Goal: Transaction & Acquisition: Book appointment/travel/reservation

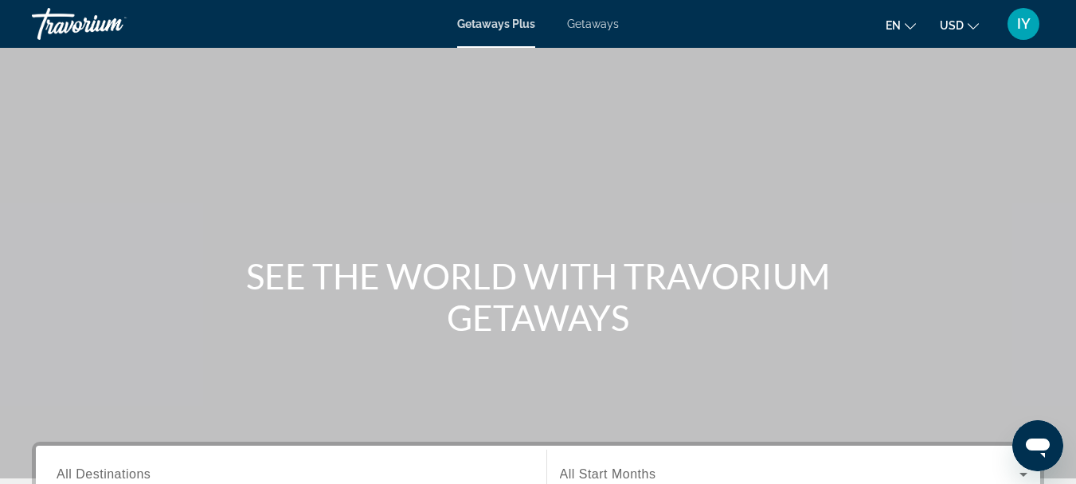
click at [592, 25] on span "Getaways" at bounding box center [593, 24] width 52 height 13
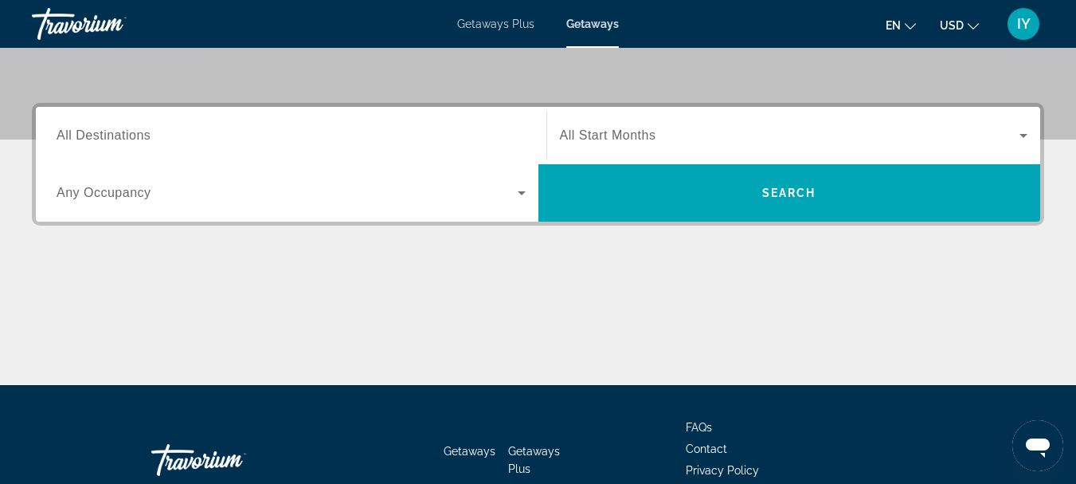
scroll to position [340, 0]
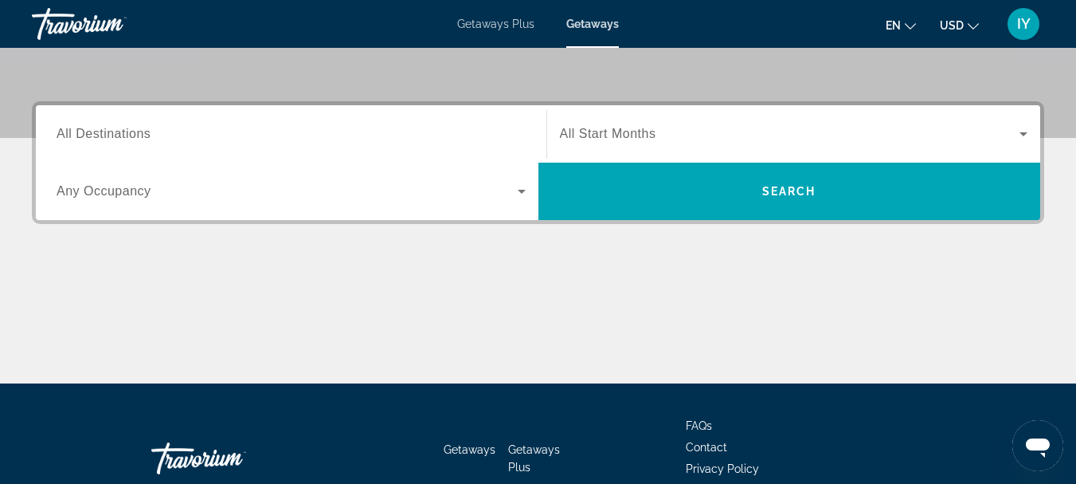
click at [62, 132] on span "All Destinations" at bounding box center [104, 134] width 94 height 14
click at [62, 132] on input "Destination All Destinations" at bounding box center [291, 134] width 469 height 19
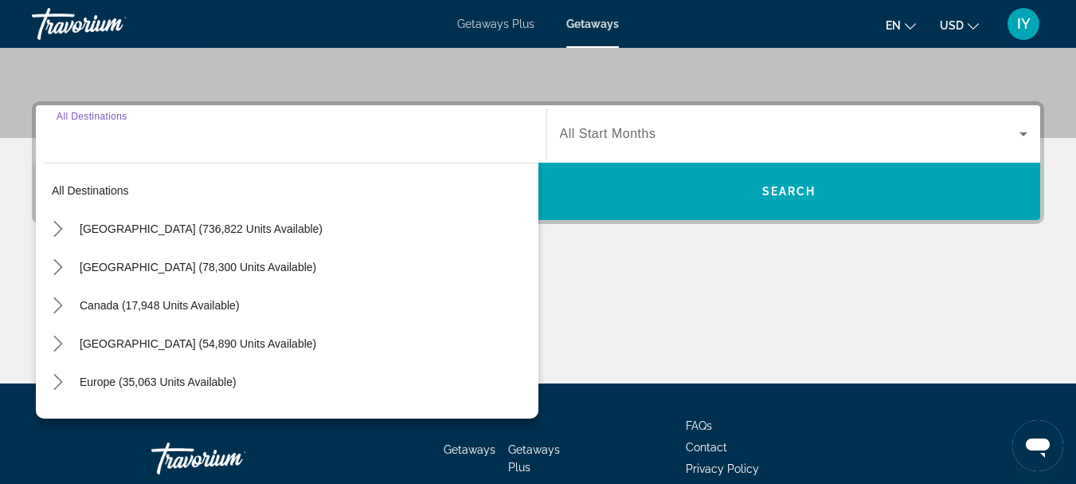
scroll to position [390, 0]
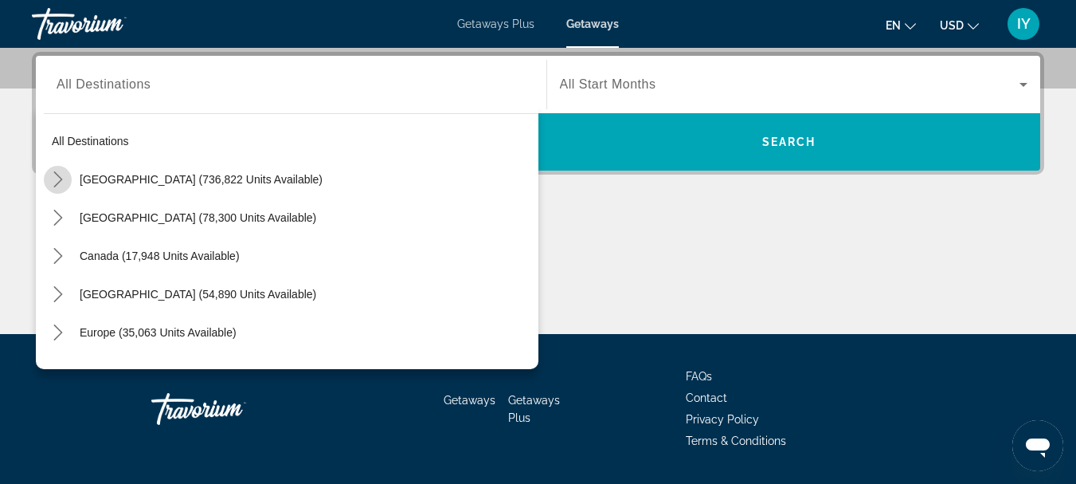
click at [54, 182] on icon "Toggle United States (736,822 units available) submenu" at bounding box center [58, 179] width 16 height 16
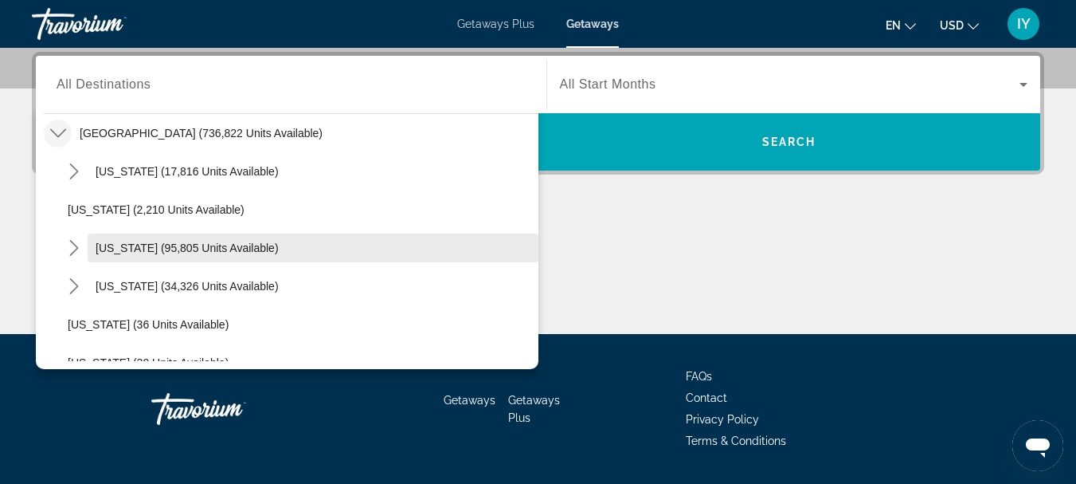
click at [131, 249] on span "[US_STATE] (95,805 units available)" at bounding box center [187, 247] width 183 height 13
type input "**********"
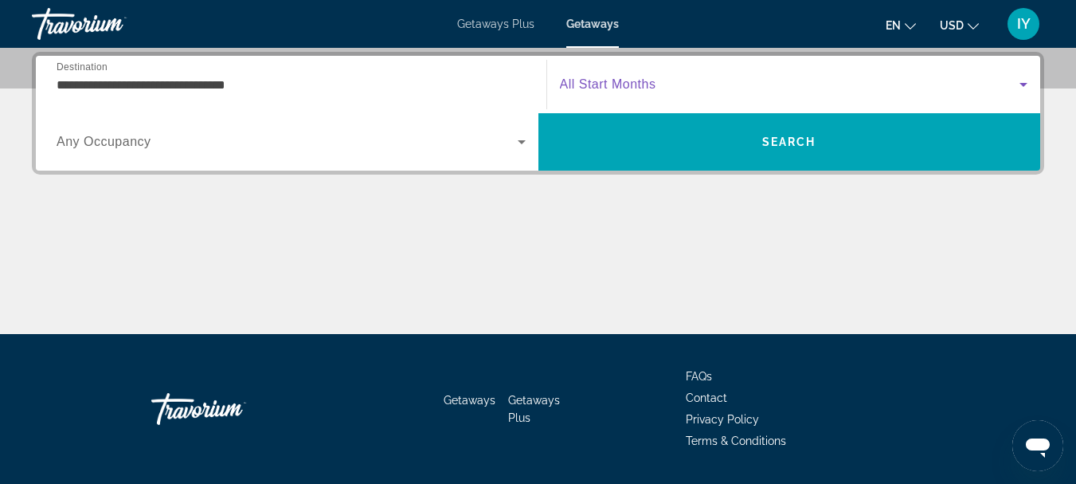
click at [1021, 81] on icon "Search widget" at bounding box center [1023, 84] width 19 height 19
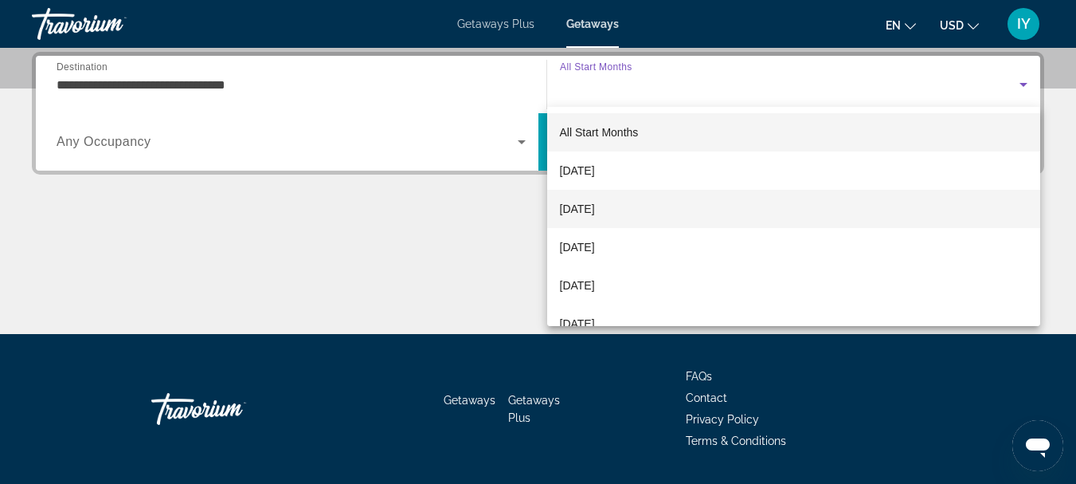
click at [696, 202] on mat-option "[DATE]" at bounding box center [794, 209] width 494 height 38
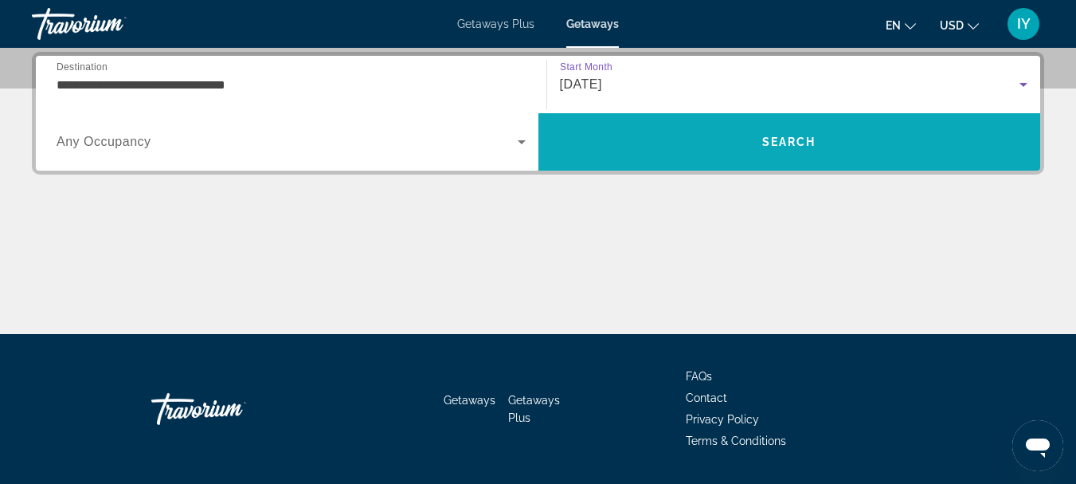
click at [763, 139] on span "Search" at bounding box center [789, 141] width 54 height 13
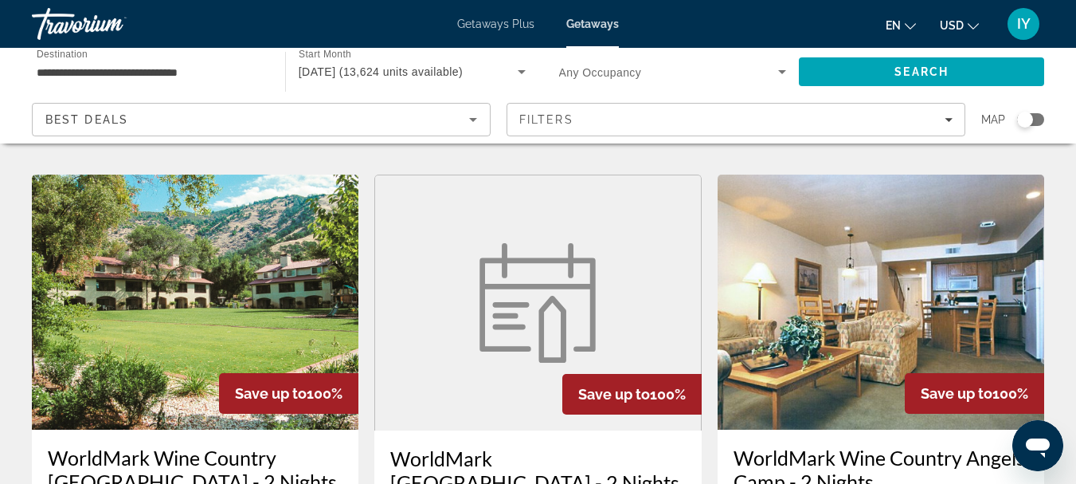
scroll to position [621, 0]
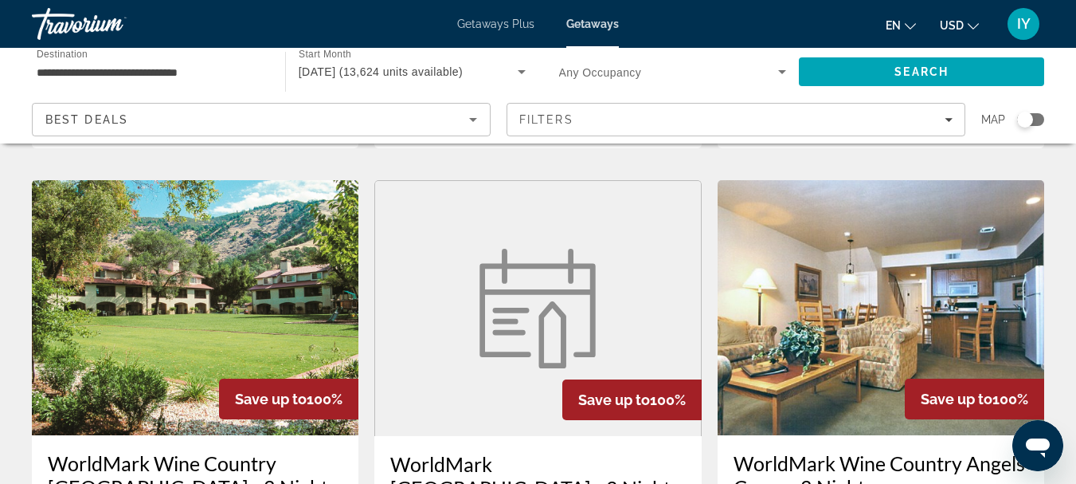
click at [172, 264] on img "Main content" at bounding box center [195, 307] width 327 height 255
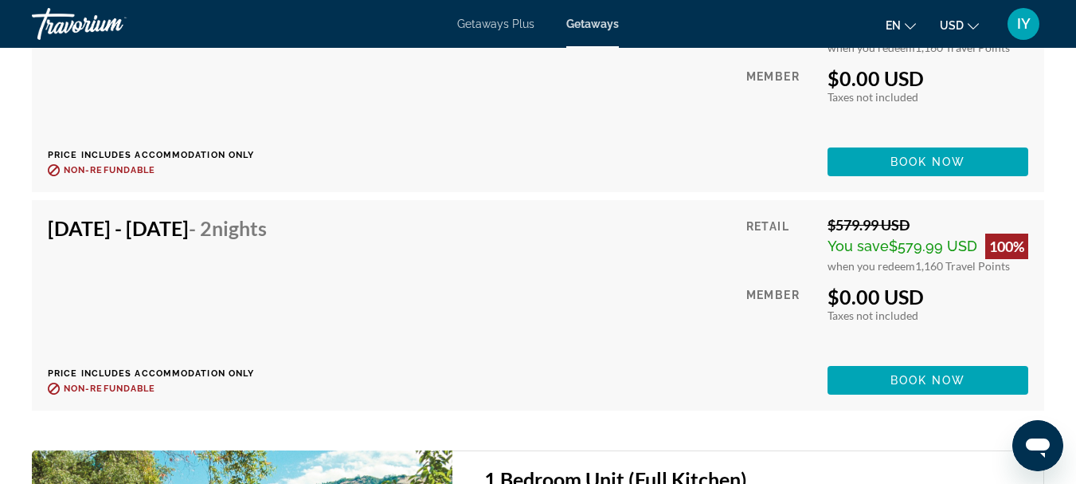
scroll to position [6978, 0]
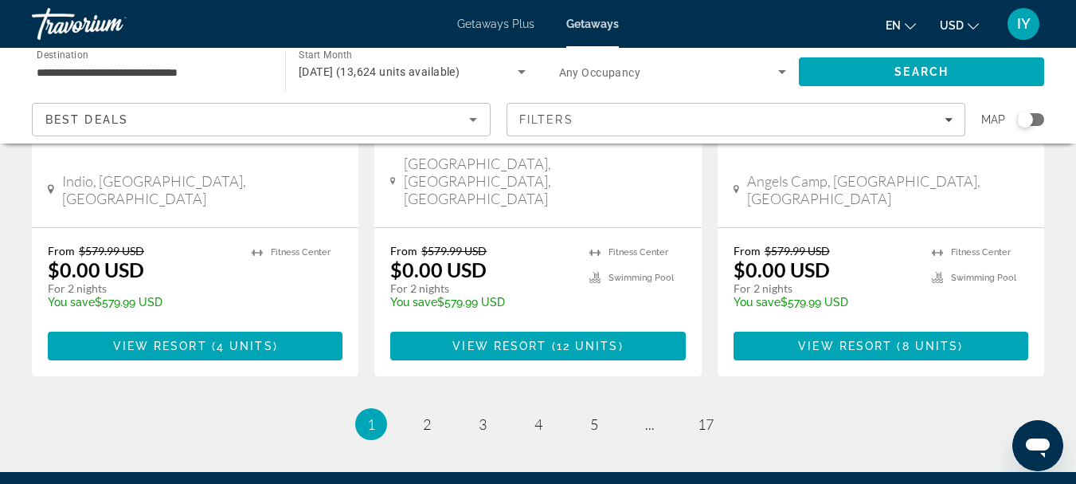
scroll to position [2224, 0]
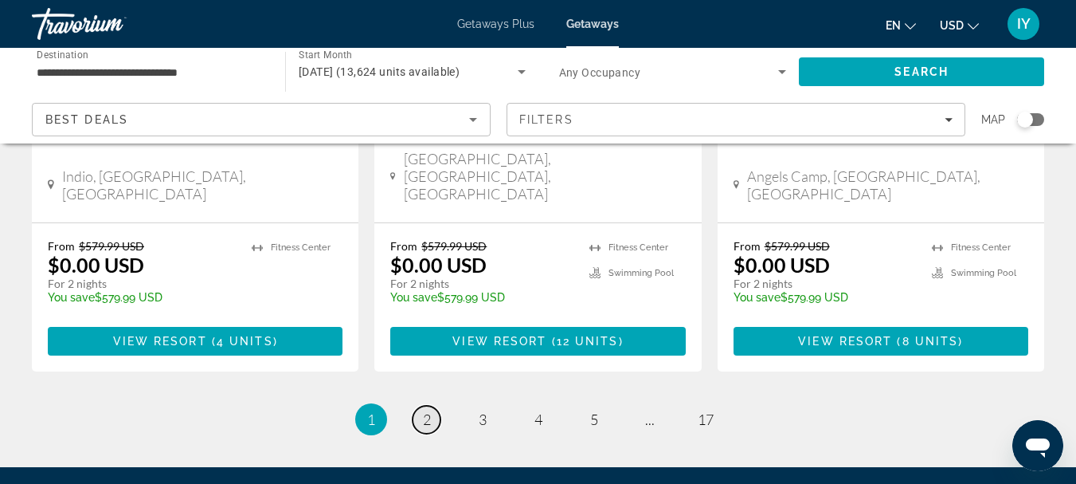
click at [426, 410] on span "2" at bounding box center [427, 419] width 8 height 18
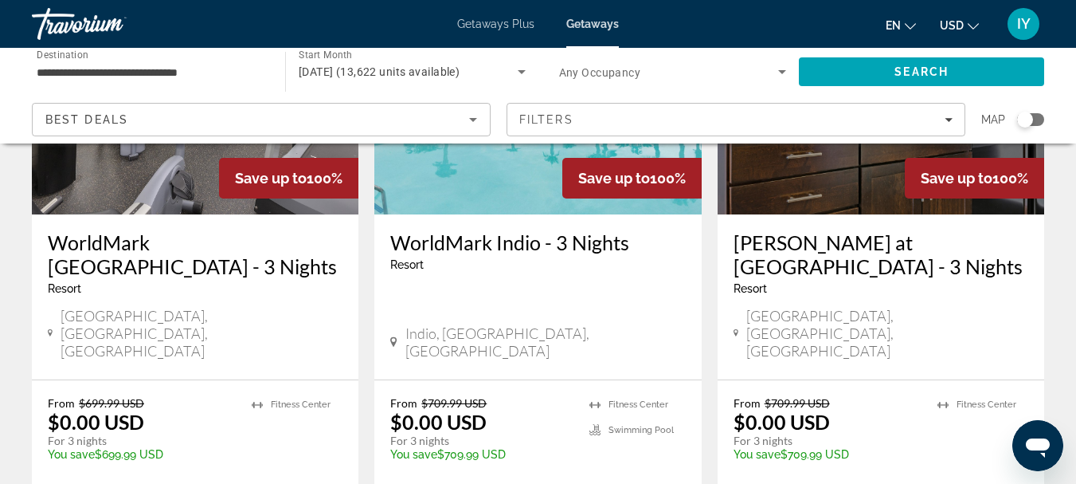
scroll to position [2238, 0]
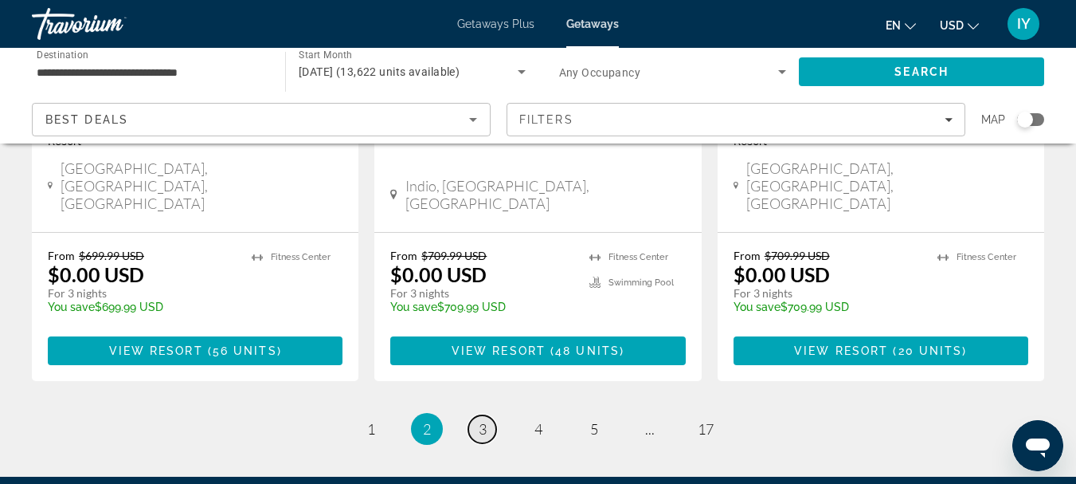
click at [480, 420] on span "3" at bounding box center [483, 429] width 8 height 18
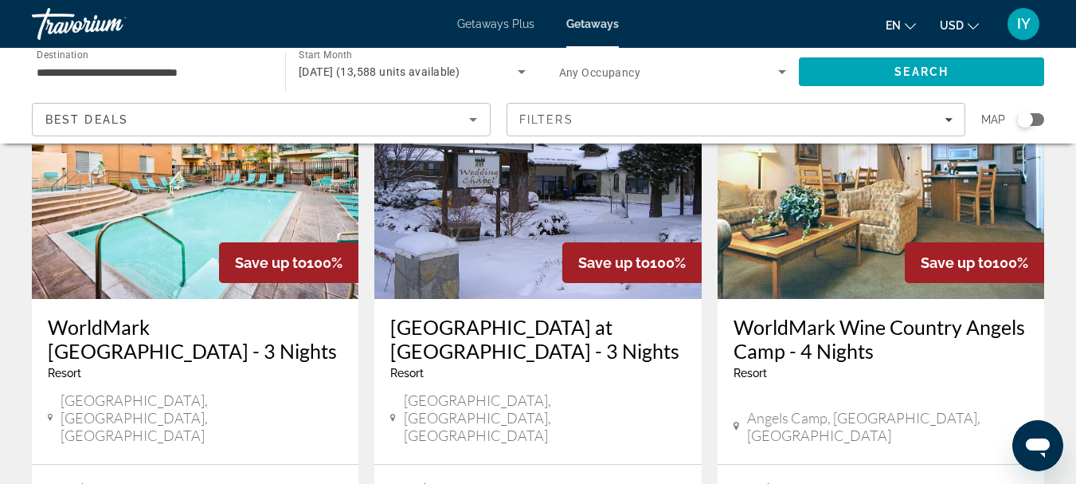
scroll to position [785, 0]
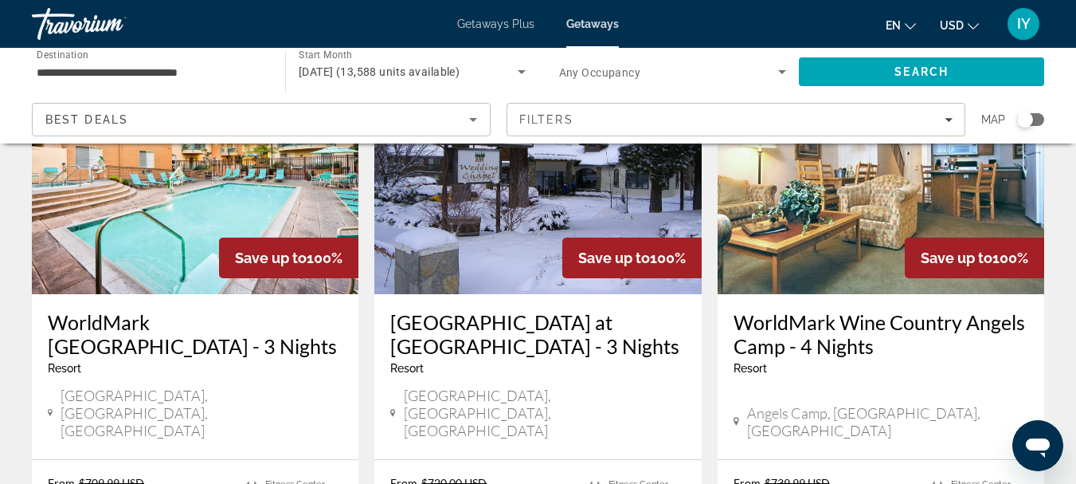
click at [451, 310] on h3 "[GEOGRAPHIC_DATA] at [GEOGRAPHIC_DATA] - 3 Nights" at bounding box center [537, 334] width 295 height 48
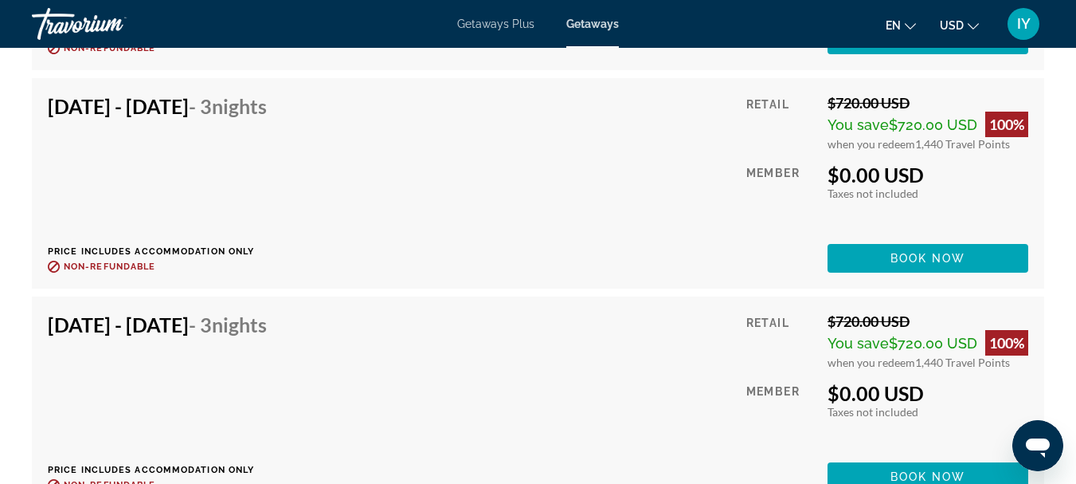
scroll to position [4884, 0]
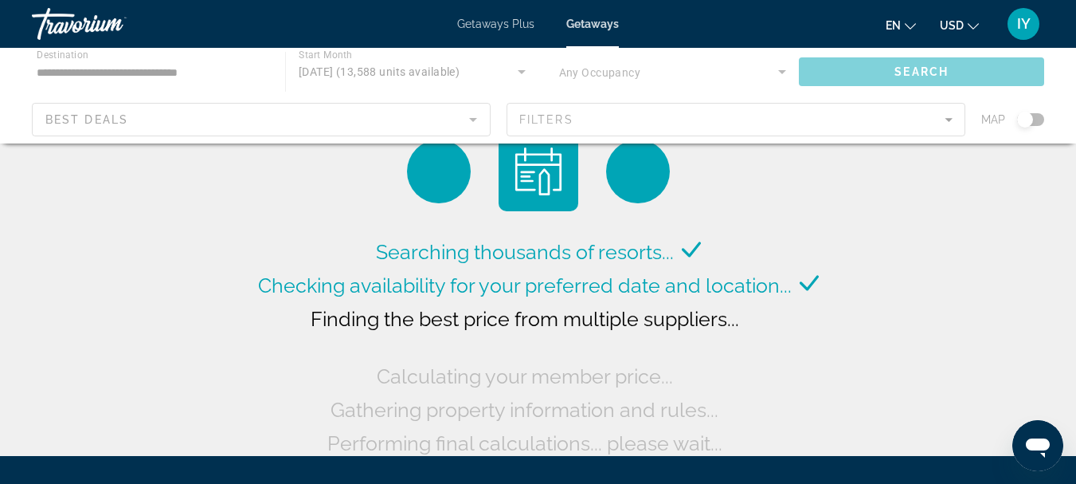
click at [591, 24] on span "Getaways" at bounding box center [592, 24] width 53 height 13
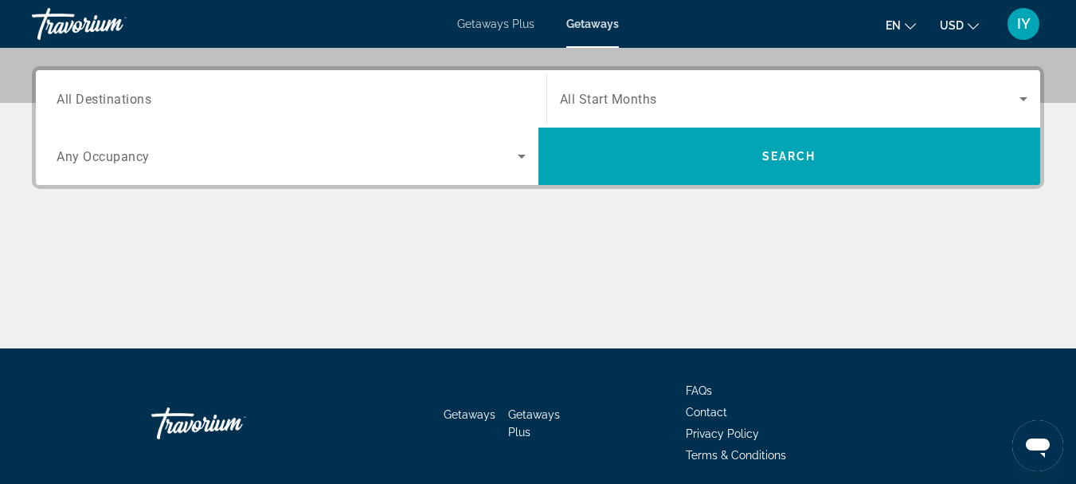
scroll to position [377, 0]
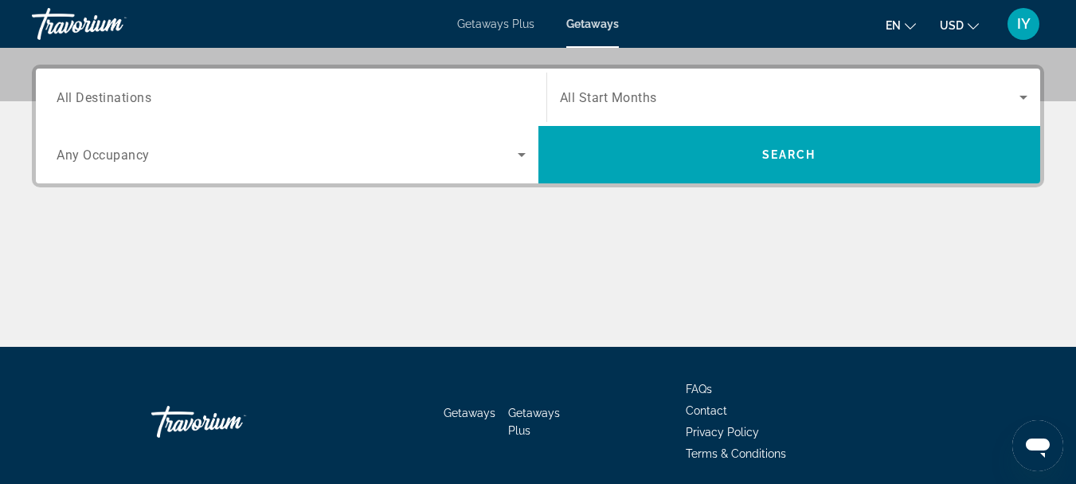
click at [57, 94] on span "All Destinations" at bounding box center [104, 96] width 95 height 15
click at [57, 94] on input "Destination All Destinations" at bounding box center [291, 97] width 469 height 19
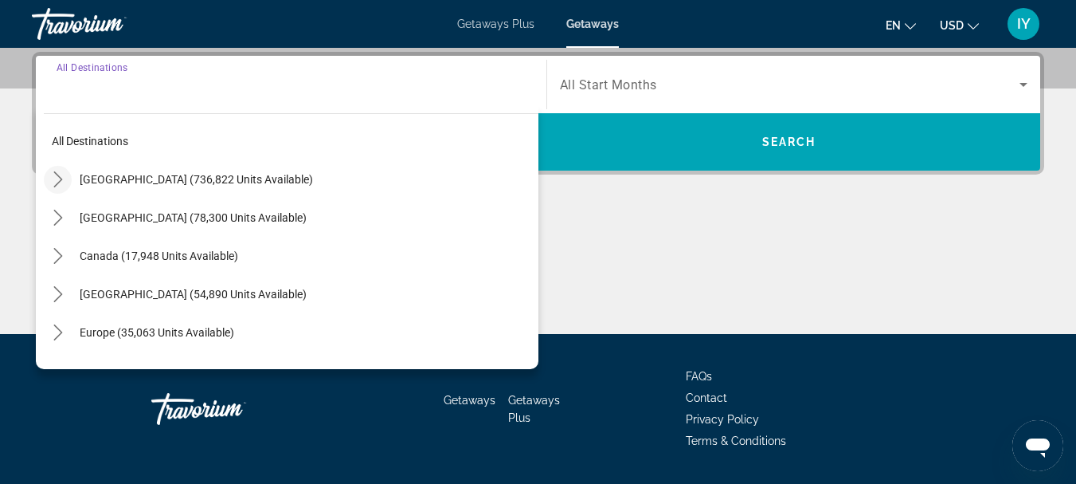
click at [59, 173] on icon "Toggle United States (736,822 units available) submenu" at bounding box center [58, 179] width 16 height 16
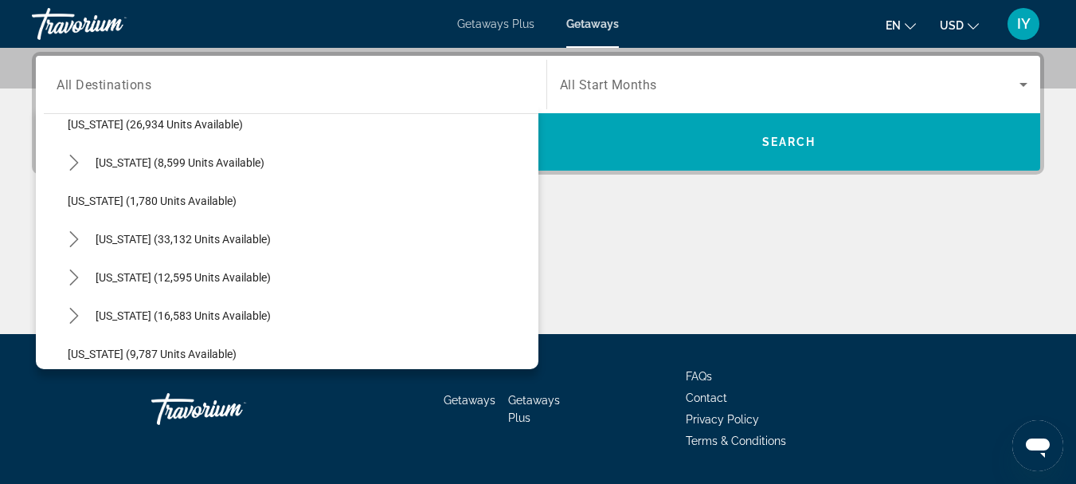
scroll to position [922, 0]
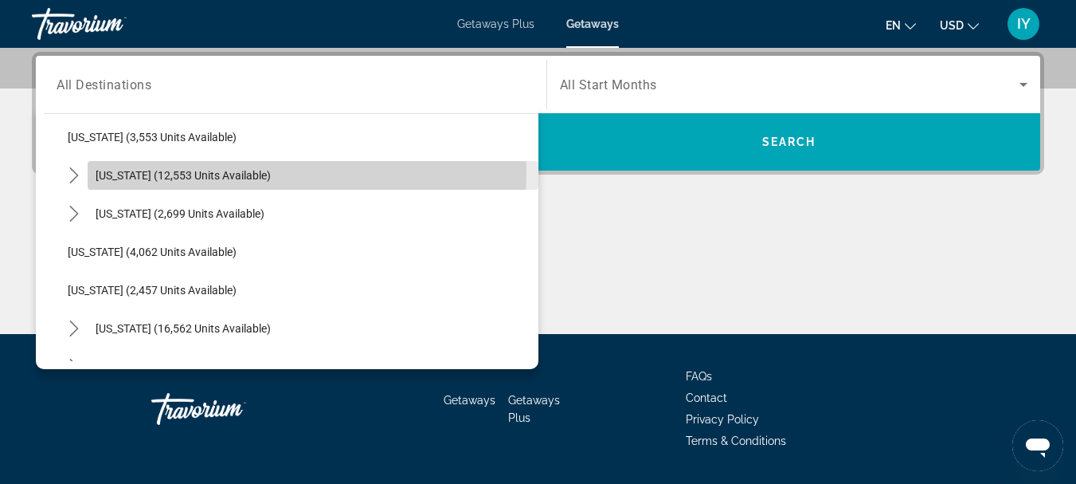
click at [143, 170] on span "[US_STATE] (12,553 units available)" at bounding box center [183, 175] width 175 height 13
type input "**********"
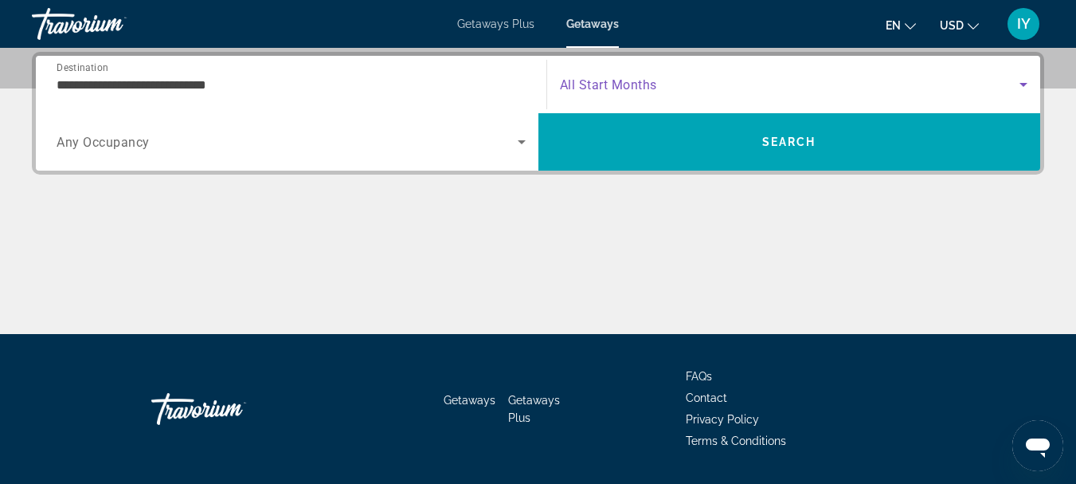
click at [1021, 84] on icon "Search widget" at bounding box center [1024, 85] width 8 height 4
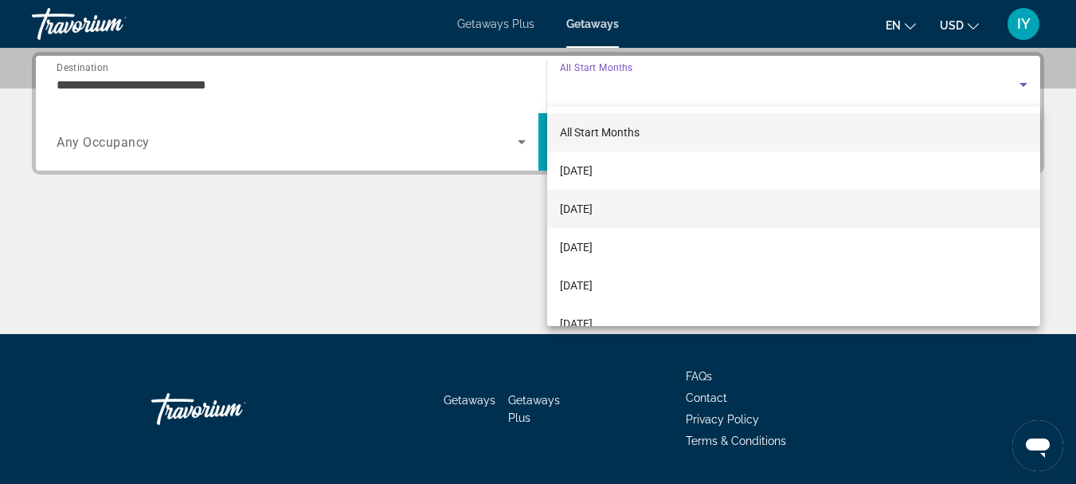
click at [593, 212] on span "[DATE]" at bounding box center [576, 208] width 33 height 19
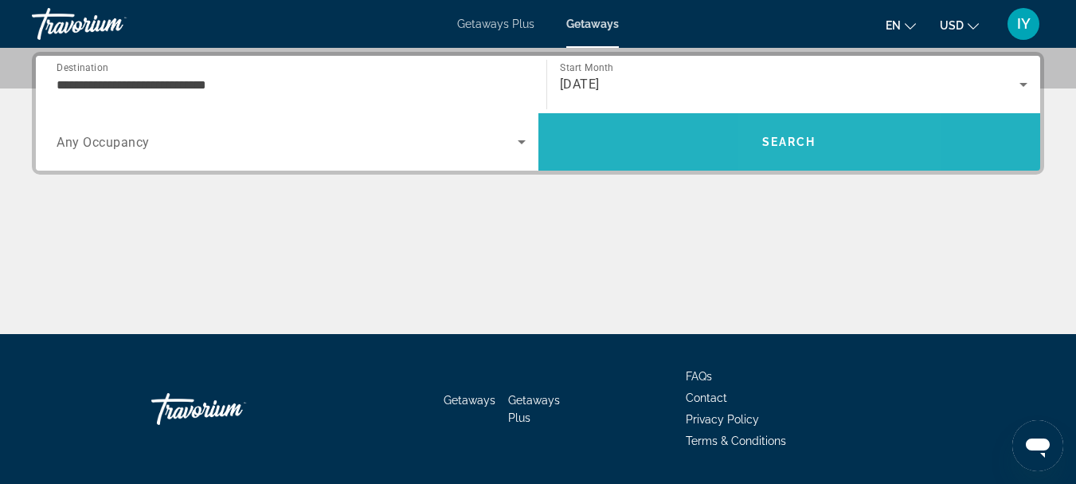
click at [794, 132] on span "Search" at bounding box center [790, 142] width 503 height 38
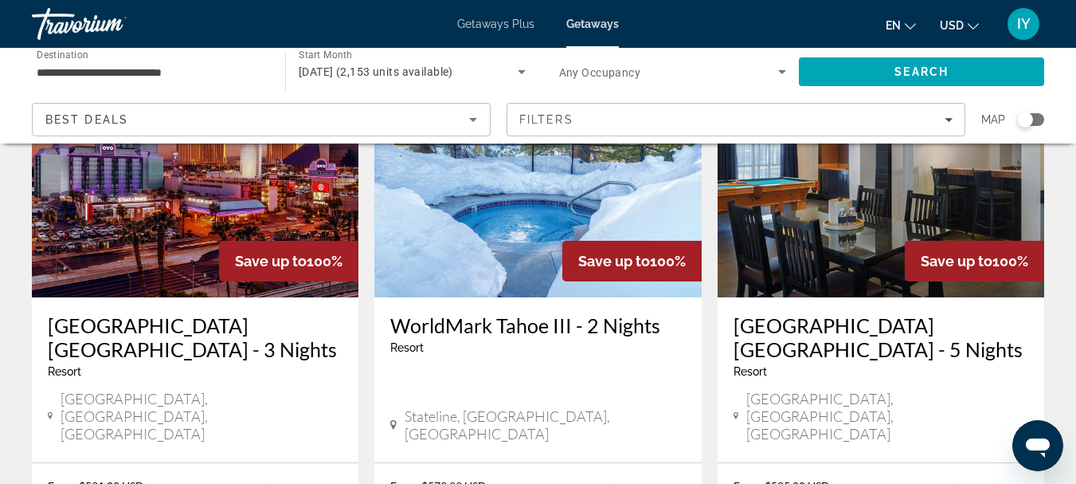
scroll to position [167, 0]
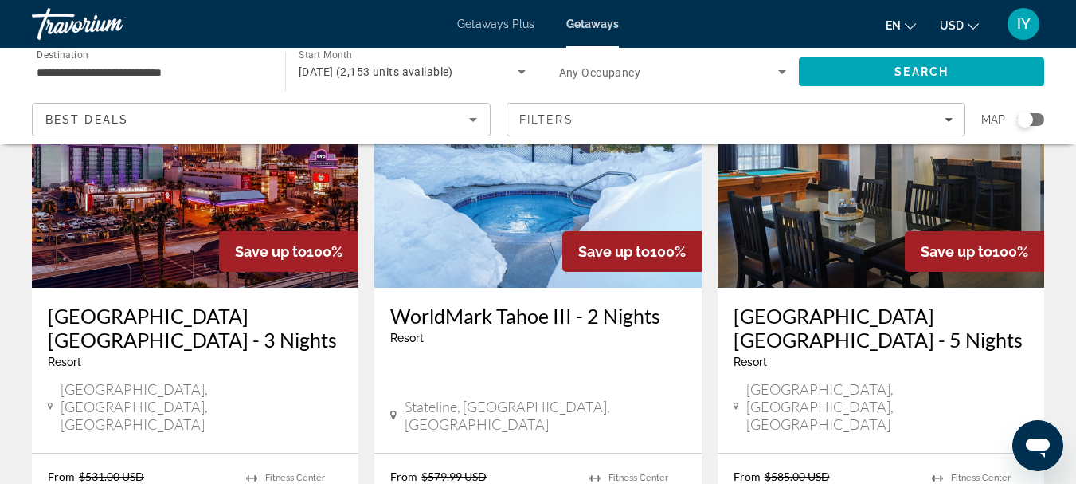
click at [527, 314] on h3 "WorldMark Tahoe III - 2 Nights" at bounding box center [537, 316] width 295 height 24
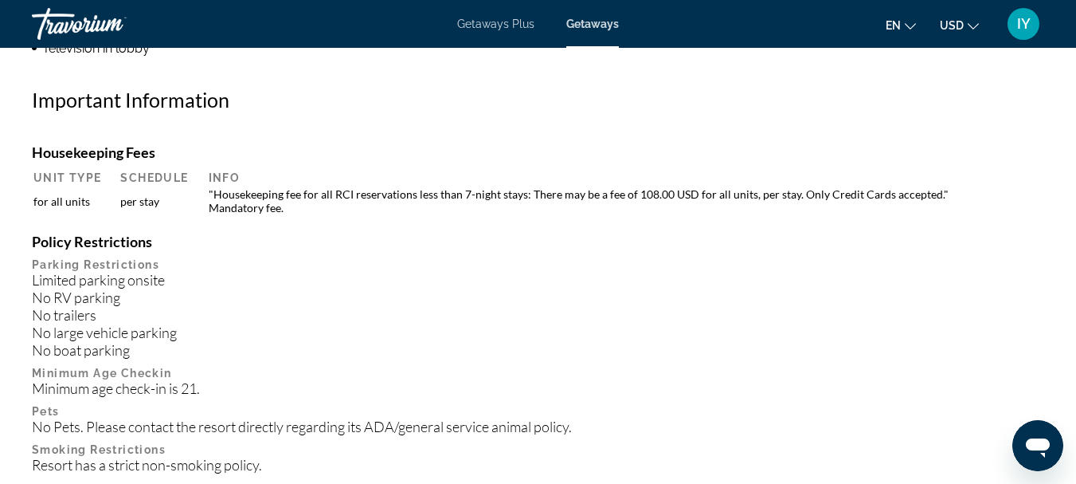
scroll to position [1727, 0]
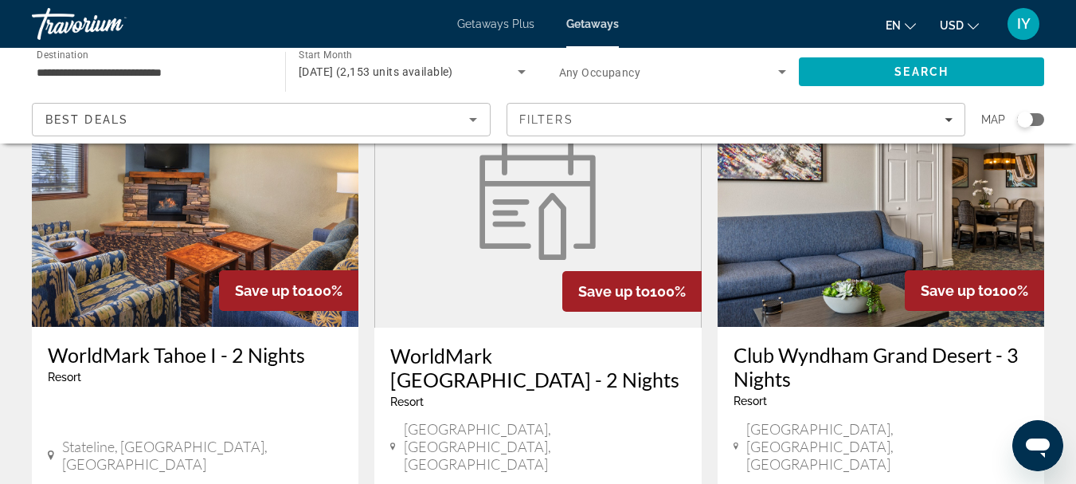
scroll to position [1358, 0]
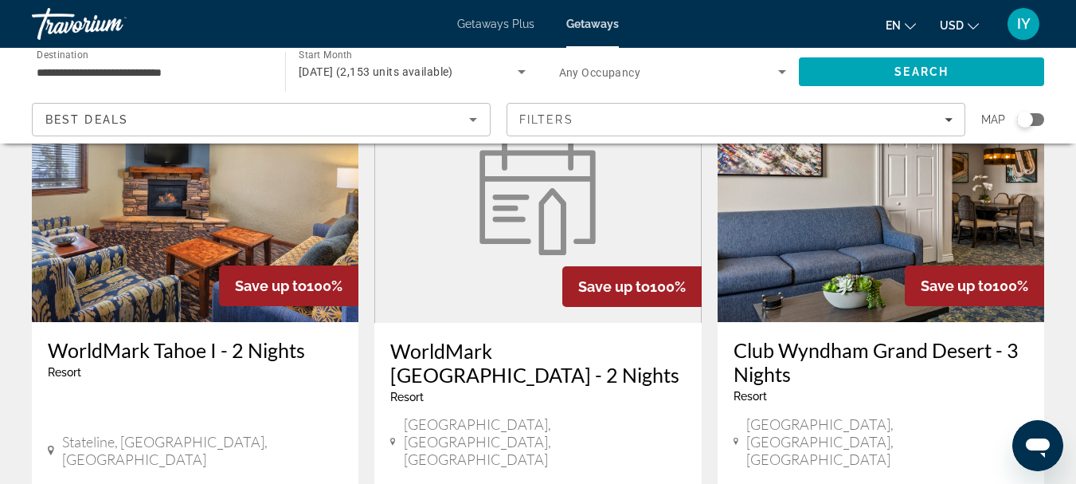
click at [194, 338] on h3 "WorldMark Tahoe I - 2 Nights" at bounding box center [195, 350] width 295 height 24
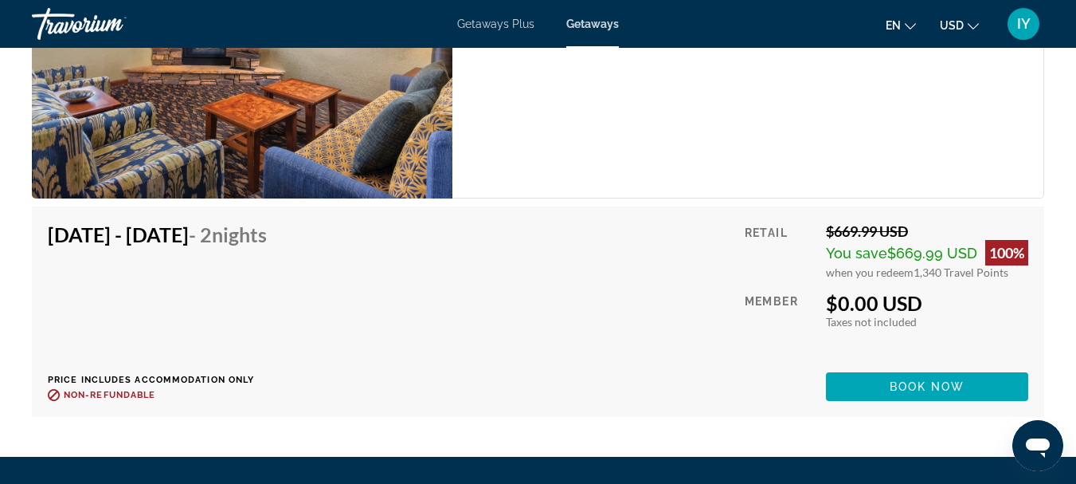
scroll to position [3442, 0]
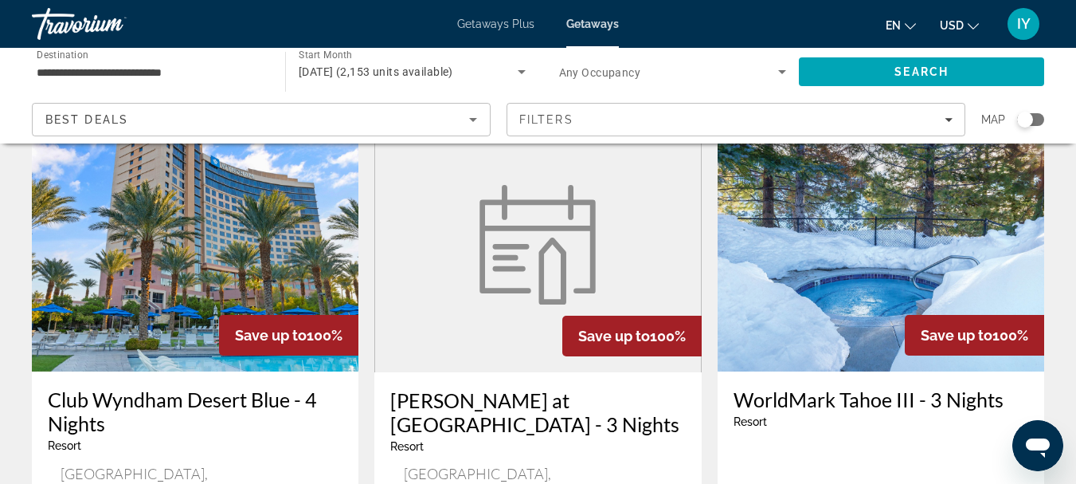
scroll to position [2177, 0]
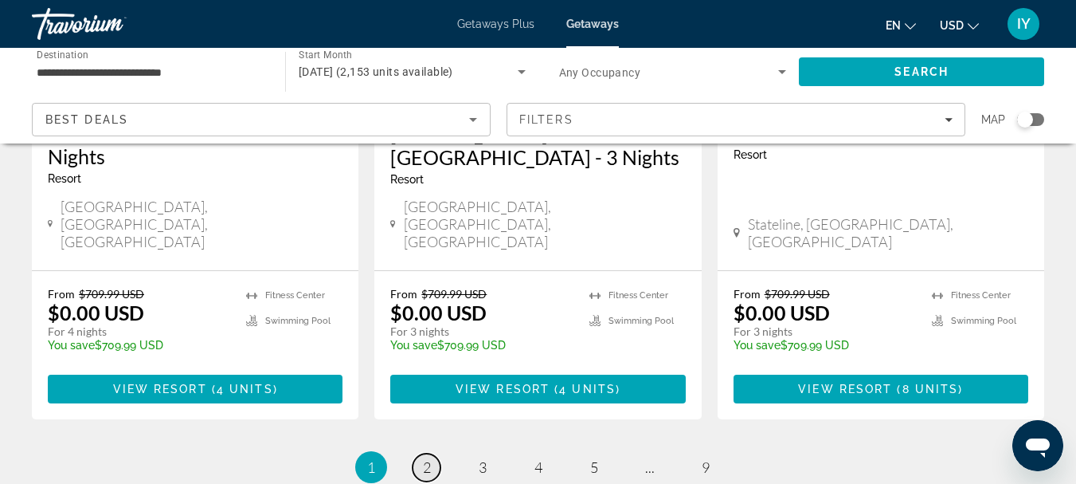
click at [426, 458] on span "2" at bounding box center [427, 467] width 8 height 18
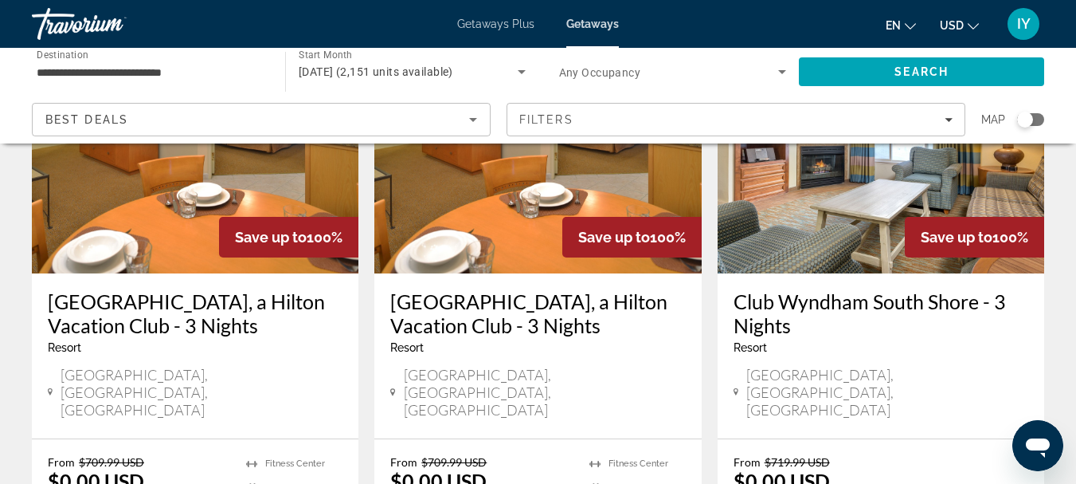
scroll to position [214, 0]
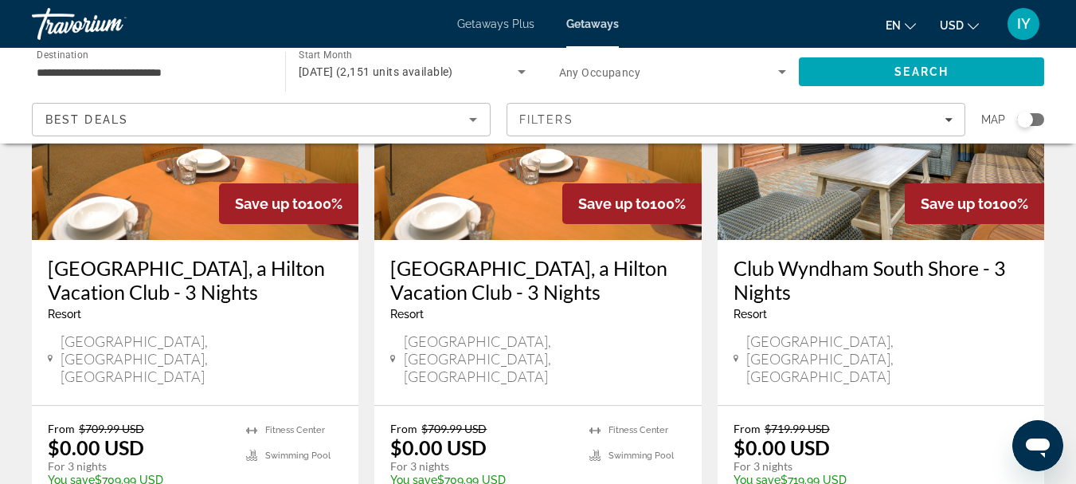
click at [809, 265] on h3 "Club Wyndham South Shore - 3 Nights" at bounding box center [881, 280] width 295 height 48
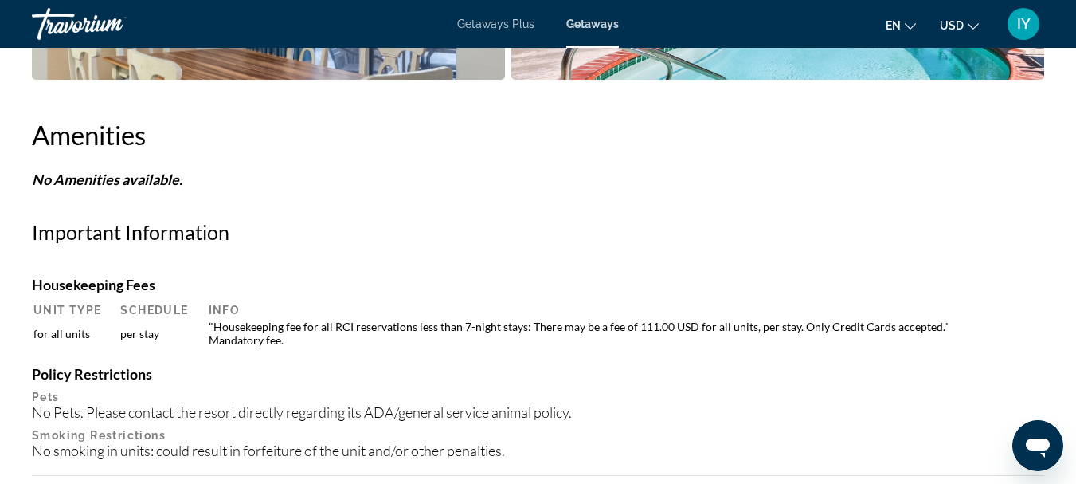
scroll to position [1377, 0]
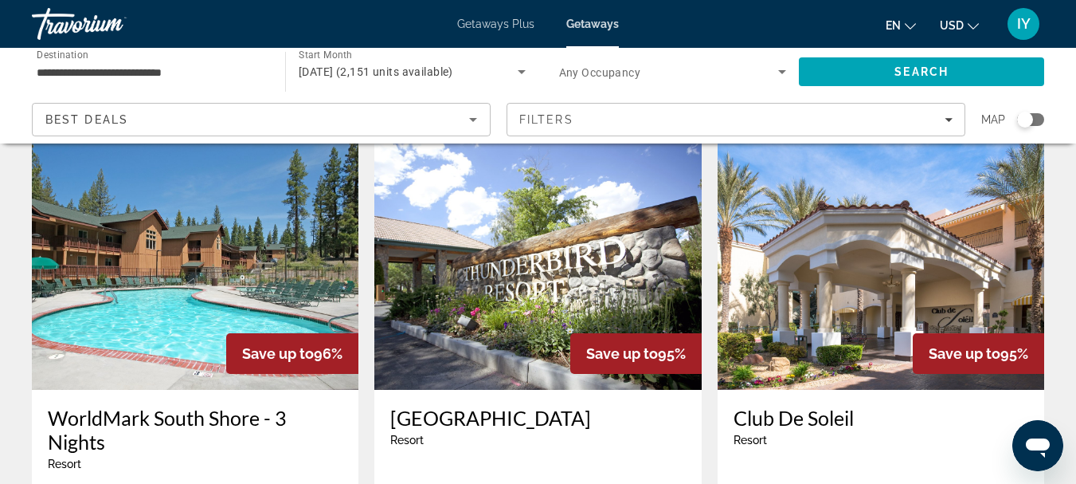
scroll to position [1261, 0]
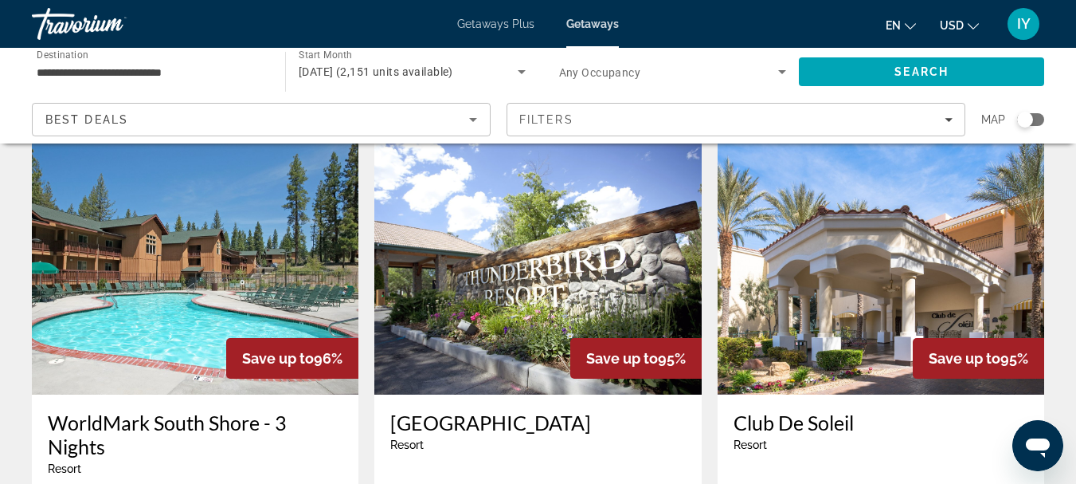
click at [170, 410] on h3 "WorldMark South Shore - 3 Nights" at bounding box center [195, 434] width 295 height 48
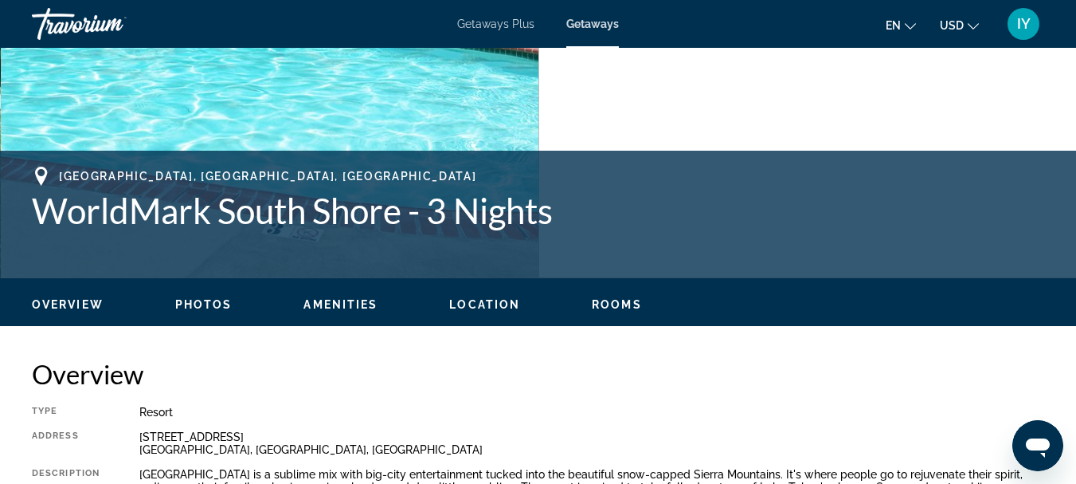
scroll to position [202, 0]
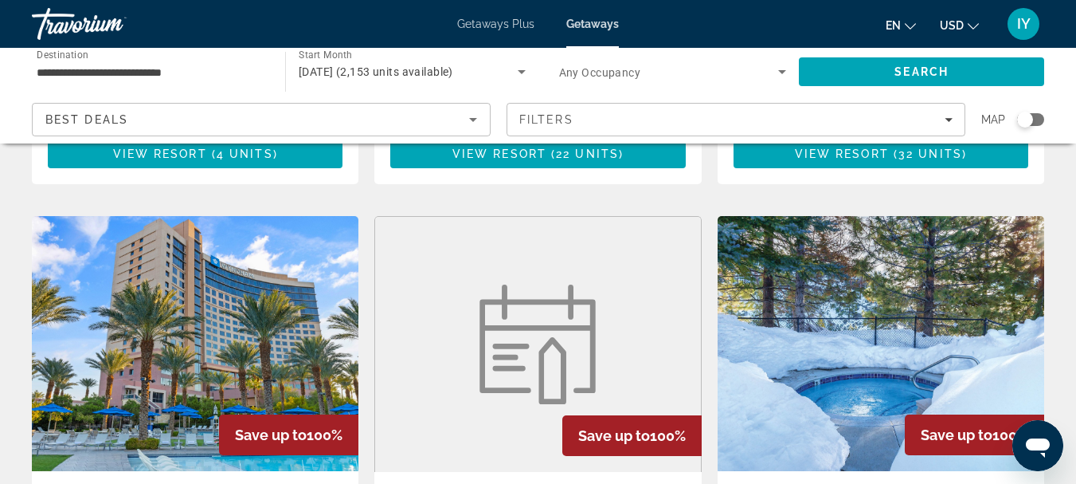
scroll to position [1800, 0]
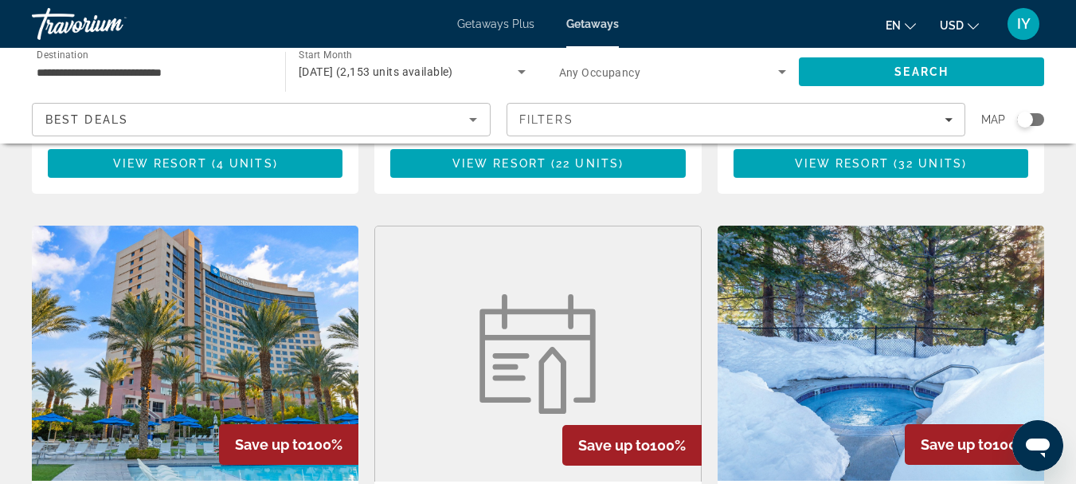
click at [864, 272] on img "Main content" at bounding box center [881, 352] width 327 height 255
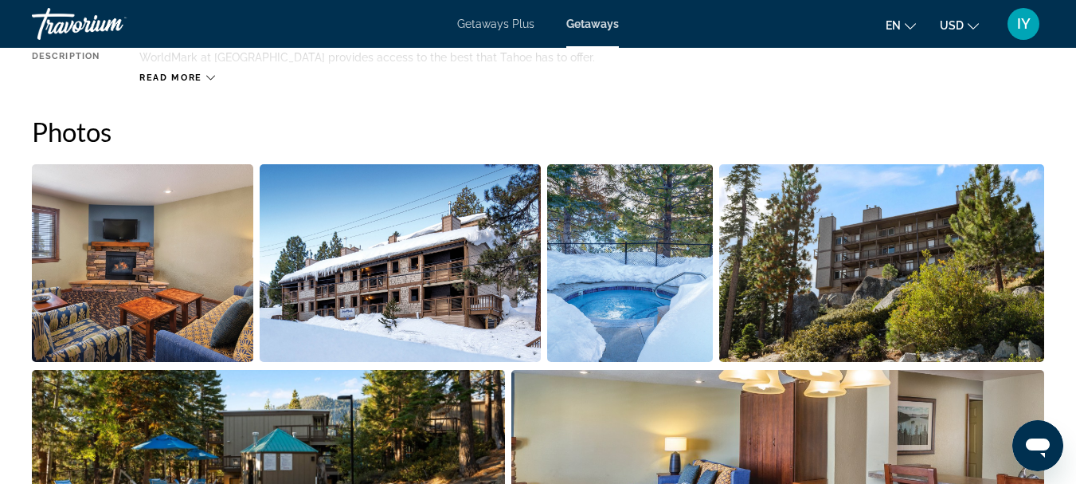
scroll to position [890, 0]
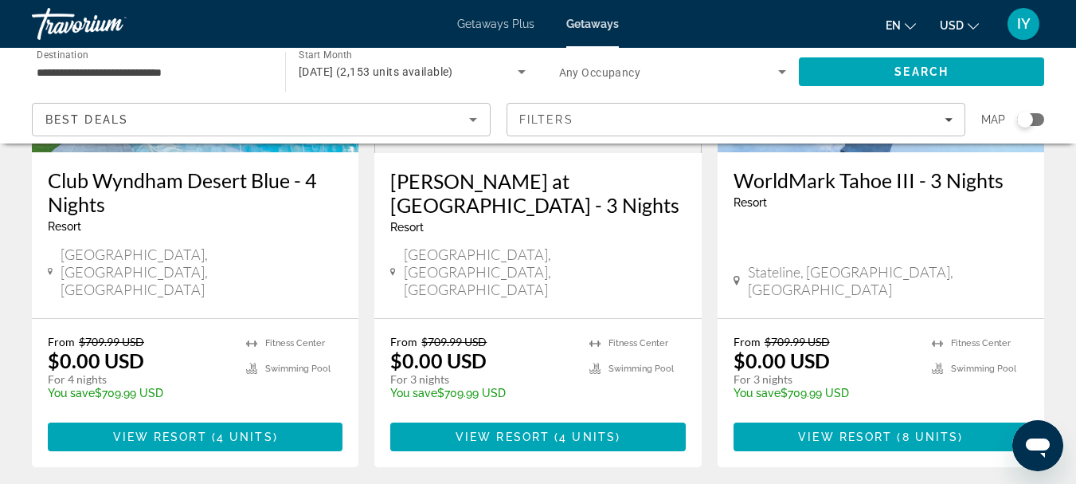
scroll to position [2143, 0]
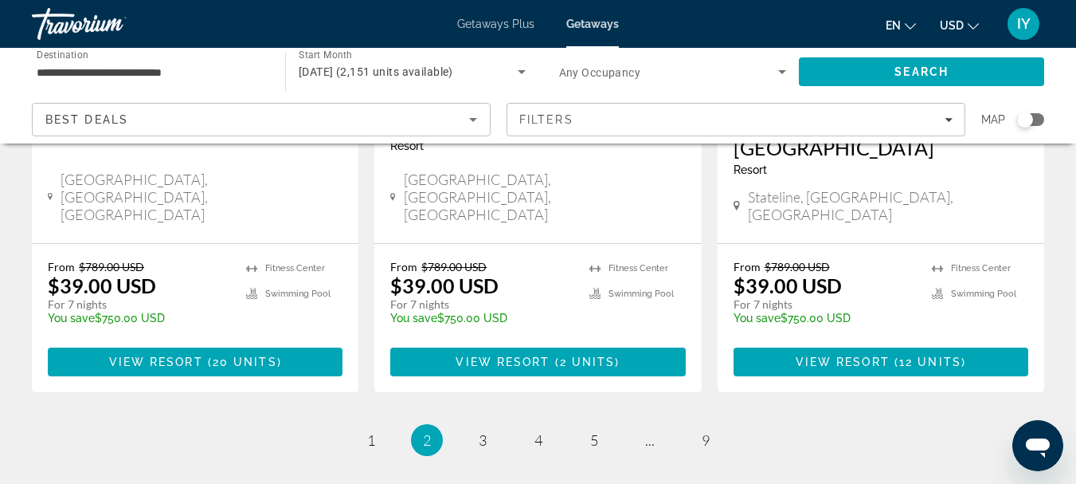
scroll to position [2118, 0]
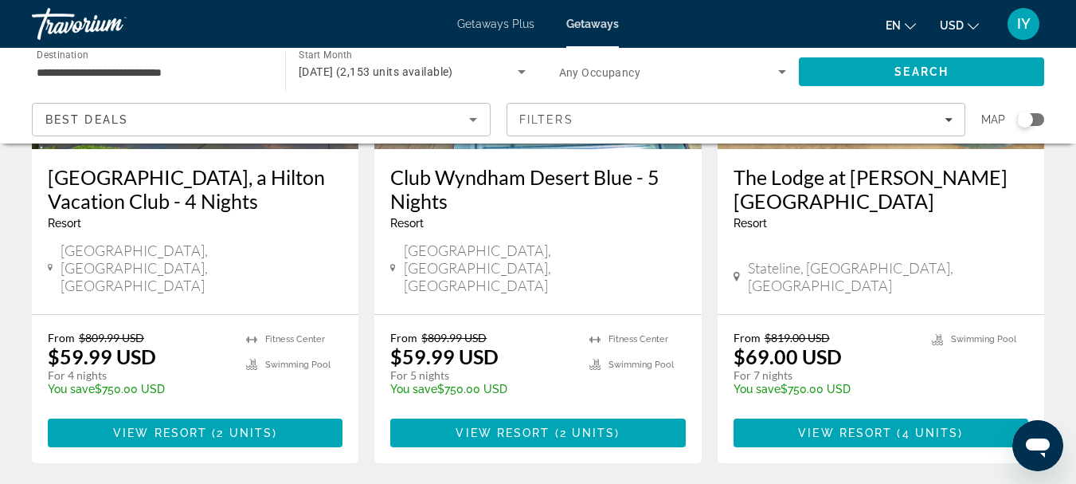
scroll to position [2237, 0]
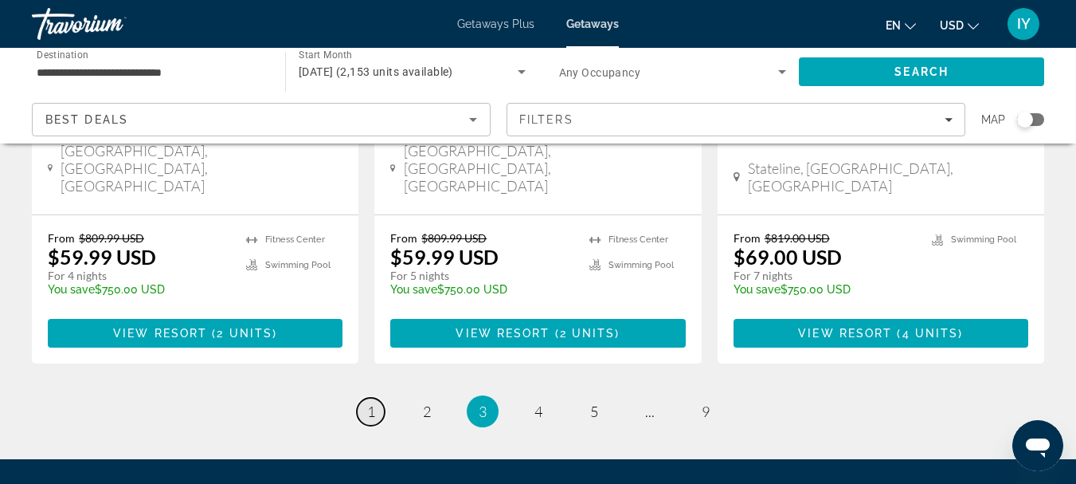
click at [371, 402] on span "1" at bounding box center [371, 411] width 8 height 18
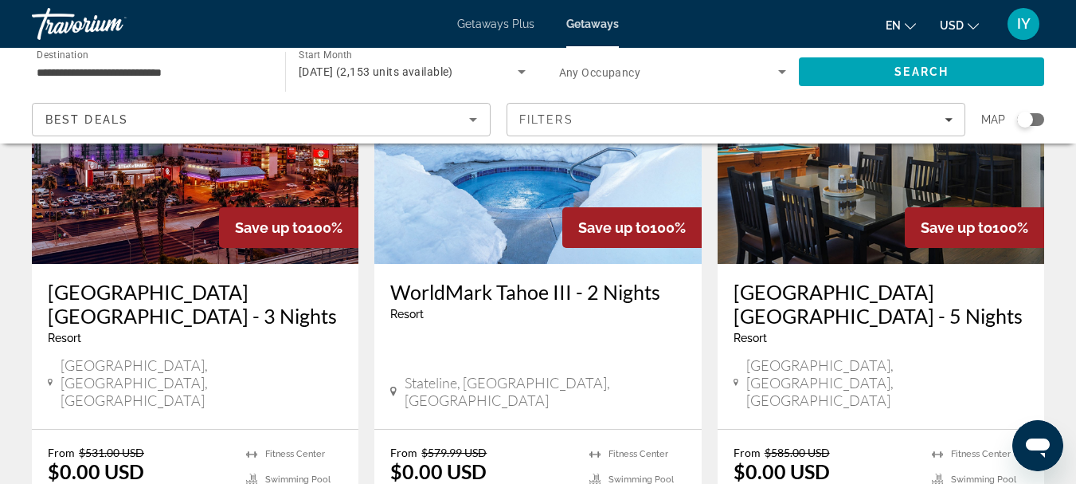
scroll to position [233, 0]
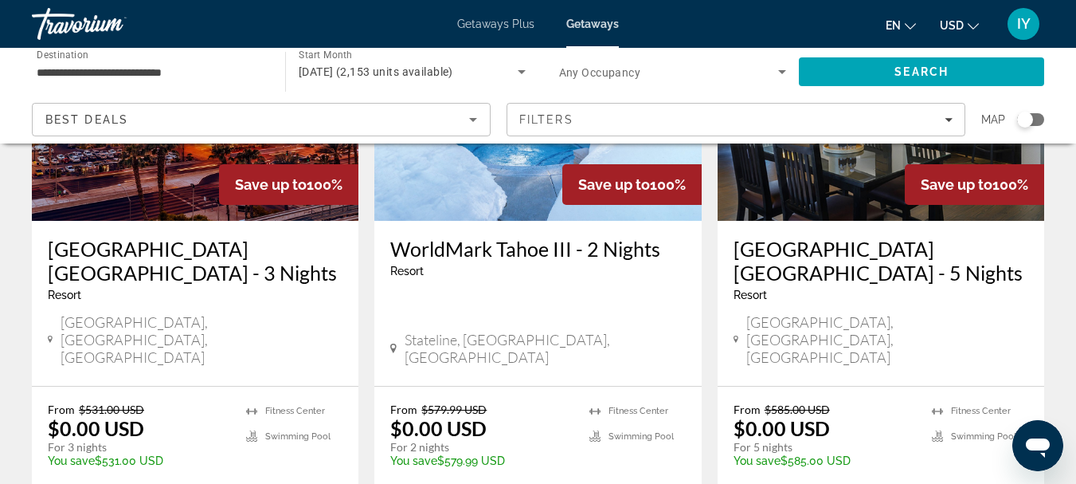
click at [500, 245] on h3 "WorldMark Tahoe III - 2 Nights" at bounding box center [537, 249] width 295 height 24
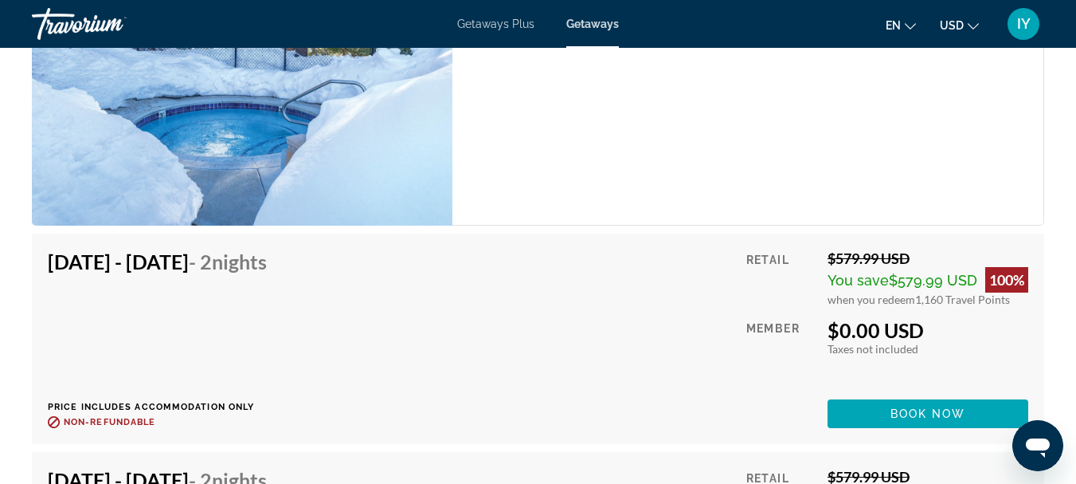
scroll to position [3141, 0]
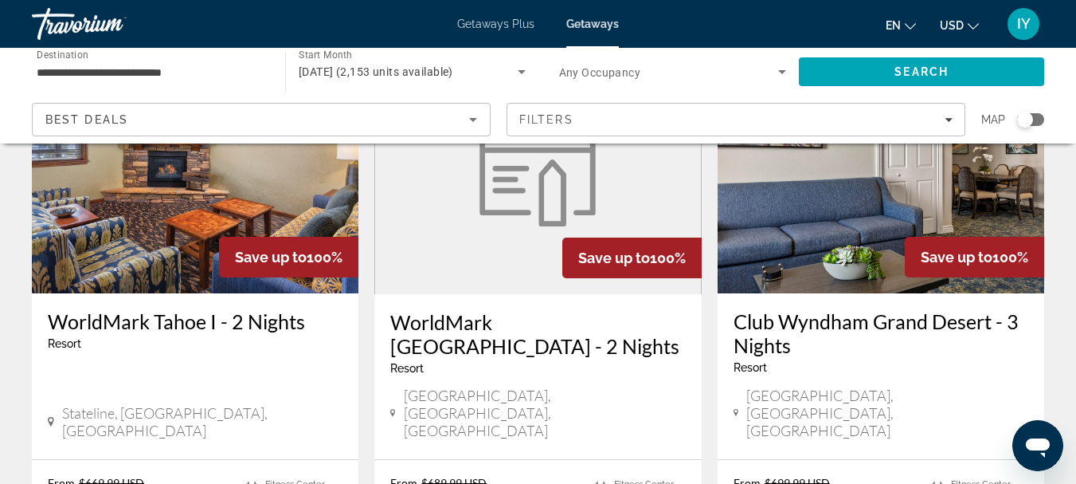
scroll to position [1391, 0]
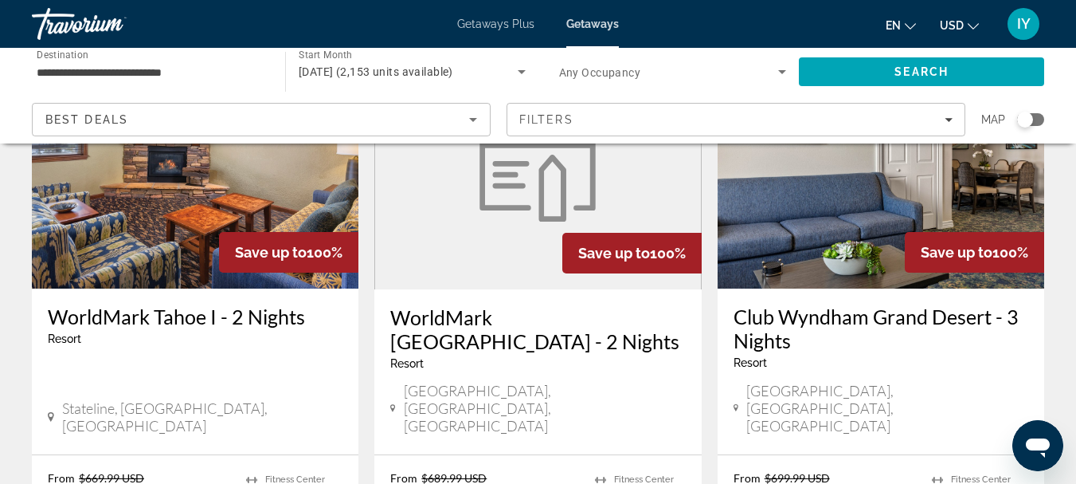
click at [151, 304] on h3 "WorldMark Tahoe I - 2 Nights" at bounding box center [195, 316] width 295 height 24
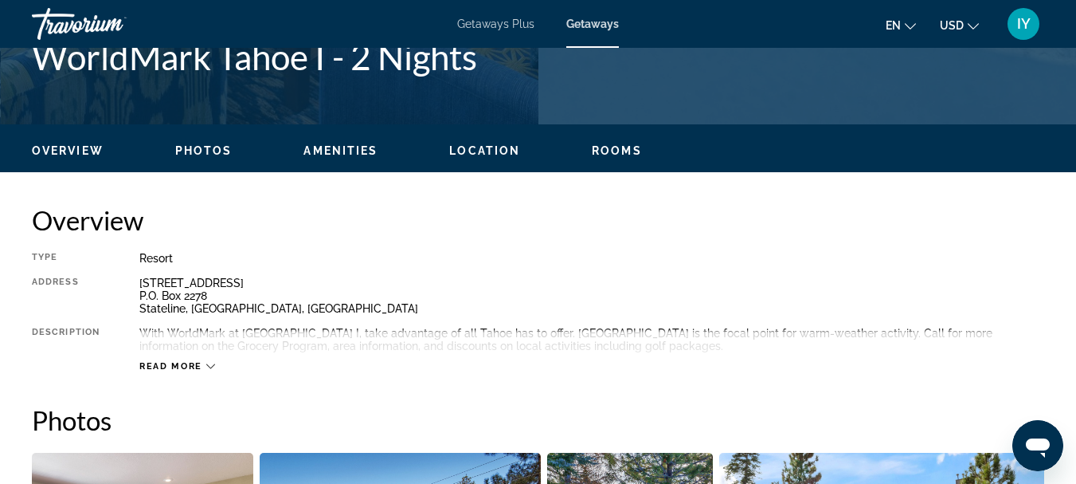
scroll to position [756, 0]
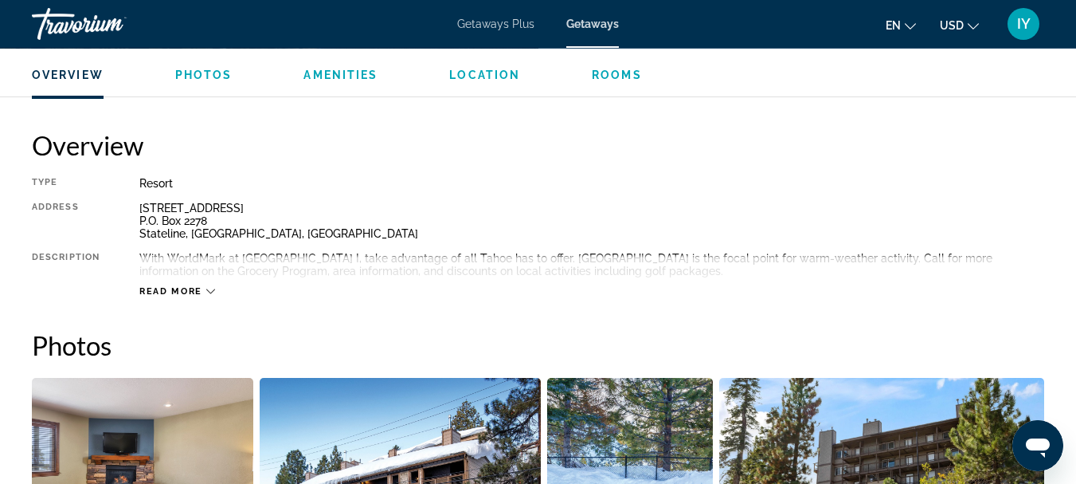
click at [181, 285] on button "Read more" at bounding box center [177, 291] width 76 height 12
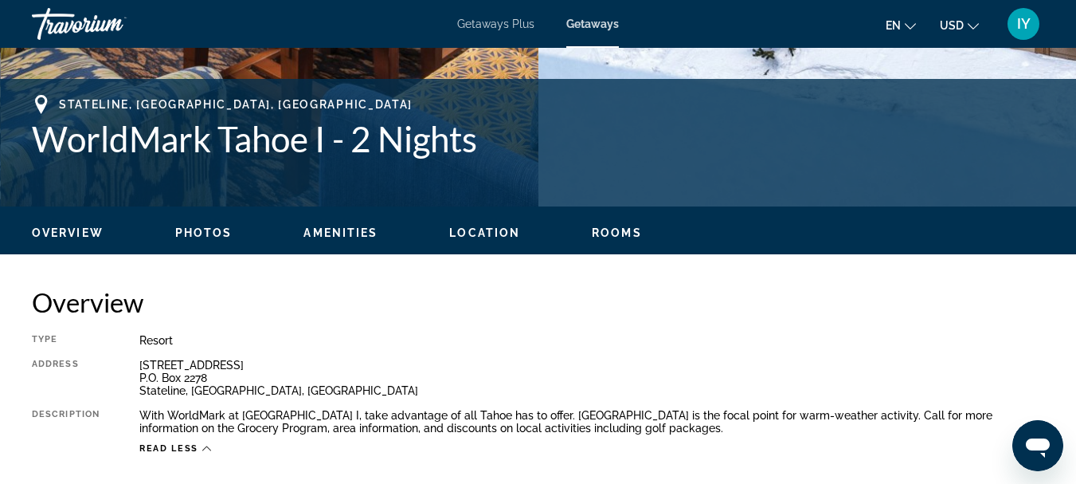
scroll to position [584, 0]
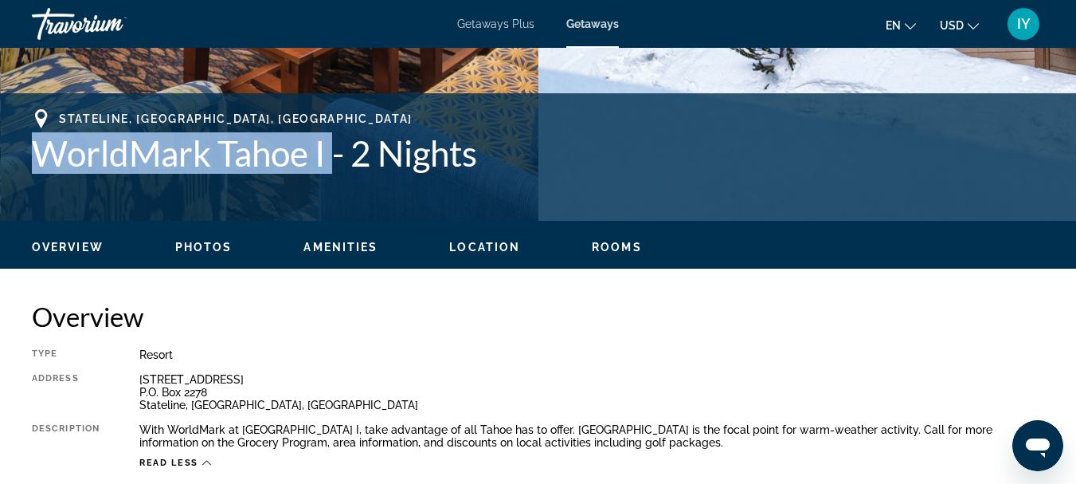
drag, startPoint x: 28, startPoint y: 147, endPoint x: 332, endPoint y: 147, distance: 304.3
click at [332, 147] on div "Stateline, [GEOGRAPHIC_DATA], [GEOGRAPHIC_DATA] WorldMark Tahoe I - 2 Nights Ad…" at bounding box center [538, 157] width 1076 height 96
copy h1 "WorldMark Tahoe I"
